Goal: Register for event/course

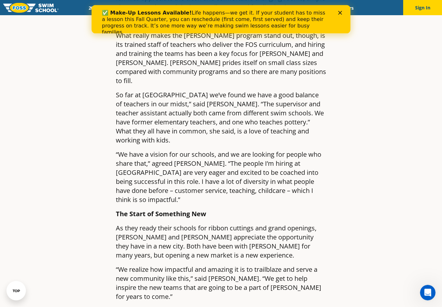
scroll to position [949, 0]
click at [13, 293] on div "TOP" at bounding box center [16, 291] width 7 height 4
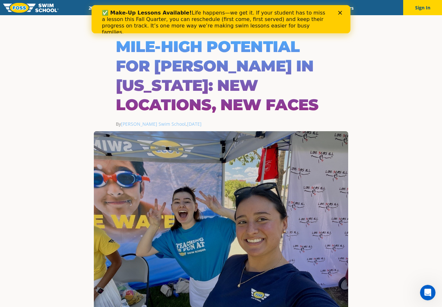
scroll to position [0, 0]
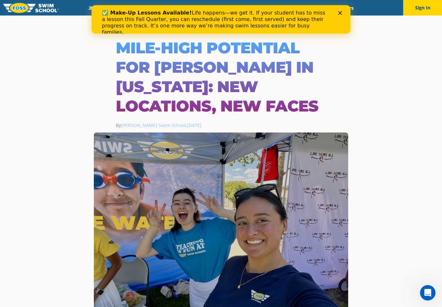
click at [341, 11] on polygon "Close" at bounding box center [340, 13] width 4 height 4
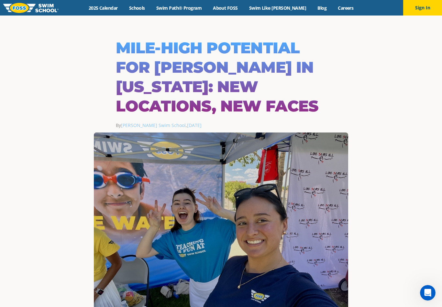
click at [198, 10] on link "Swim Path® Program" at bounding box center [178, 8] width 57 height 6
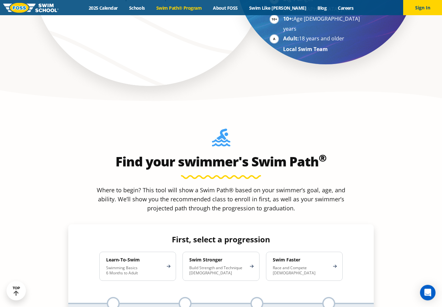
scroll to position [522, 0]
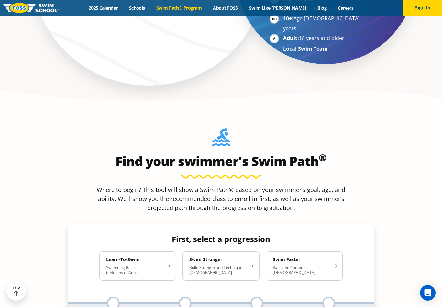
click at [311, 265] on p "Race and Compete 8-17 Years Old" at bounding box center [301, 270] width 57 height 10
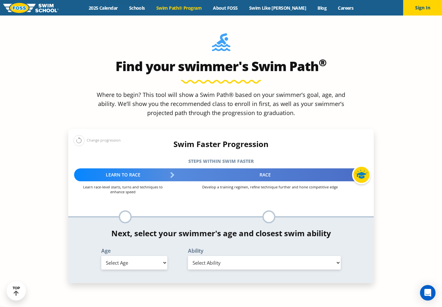
scroll to position [623, 0]
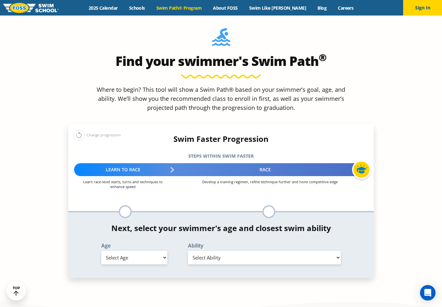
click at [118, 251] on select "Select Age 6 months - 1 year 1 year 2 years 3 years 4 years 5 years 6 years 7 y…" at bounding box center [134, 258] width 66 height 14
select select "14-years-"
click at [241, 251] on select "Select Ability First in-water experience When in the water, reliant on a life j…" at bounding box center [264, 258] width 153 height 14
select select "14-years--know-turns-and-finishes-200-yard-medley-of-all-strokes-and-300-yard-f…"
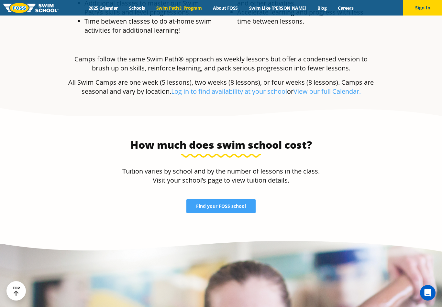
scroll to position [1450, 0]
click at [216, 204] on span "Find your FOSS school" at bounding box center [221, 206] width 50 height 5
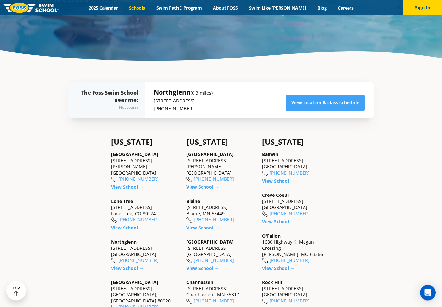
scroll to position [151, 0]
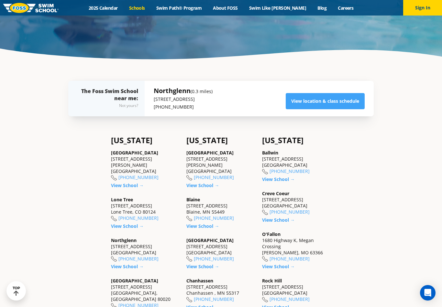
click at [122, 270] on link "View School →" at bounding box center [127, 266] width 33 height 6
